Goal: Transaction & Acquisition: Purchase product/service

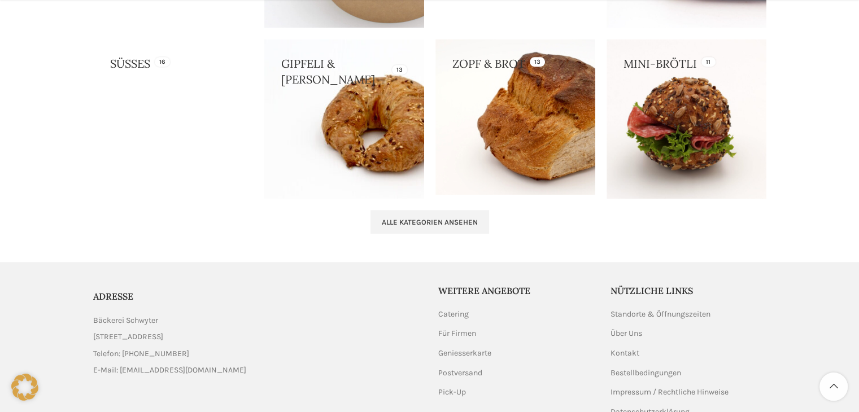
scroll to position [1243, 0]
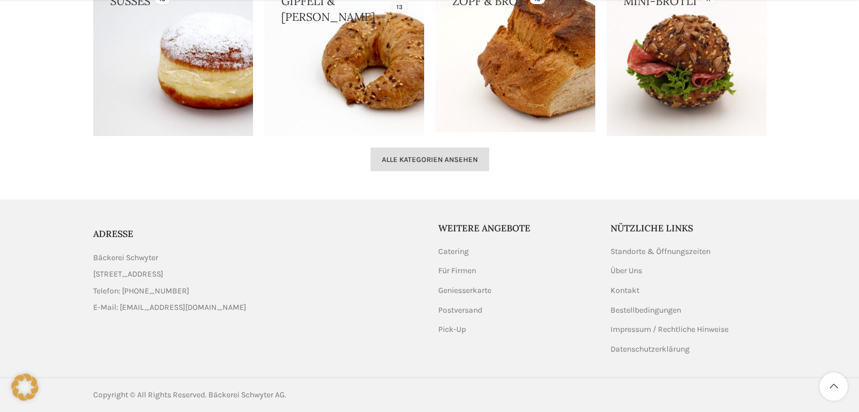
click at [465, 167] on link "Alle Kategorien ansehen" at bounding box center [429, 159] width 119 height 24
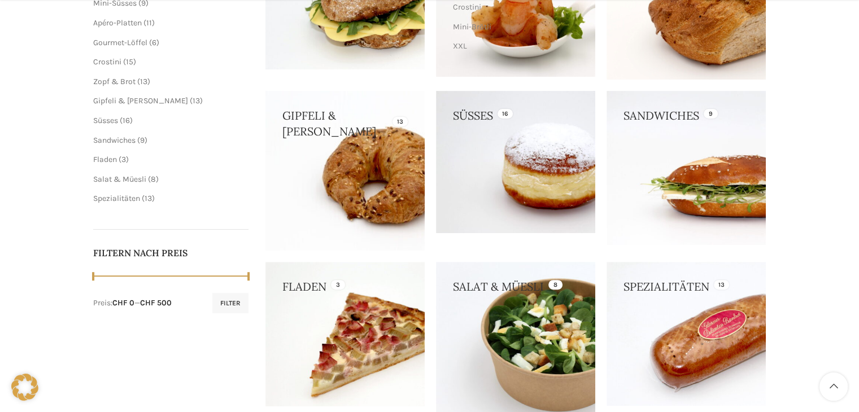
scroll to position [505, 0]
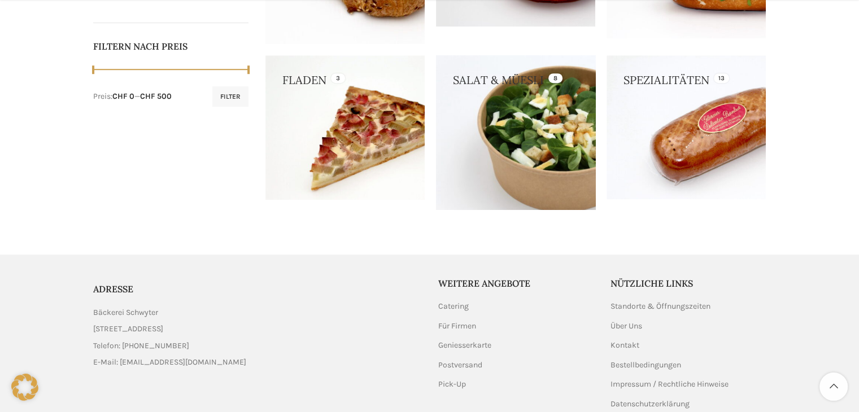
click at [495, 130] on link at bounding box center [515, 132] width 159 height 154
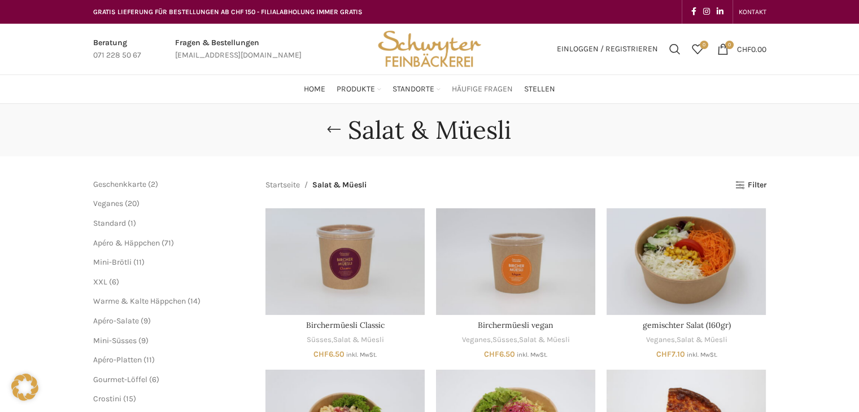
click at [499, 84] on span "Häufige Fragen" at bounding box center [482, 89] width 61 height 11
